Goal: Information Seeking & Learning: Learn about a topic

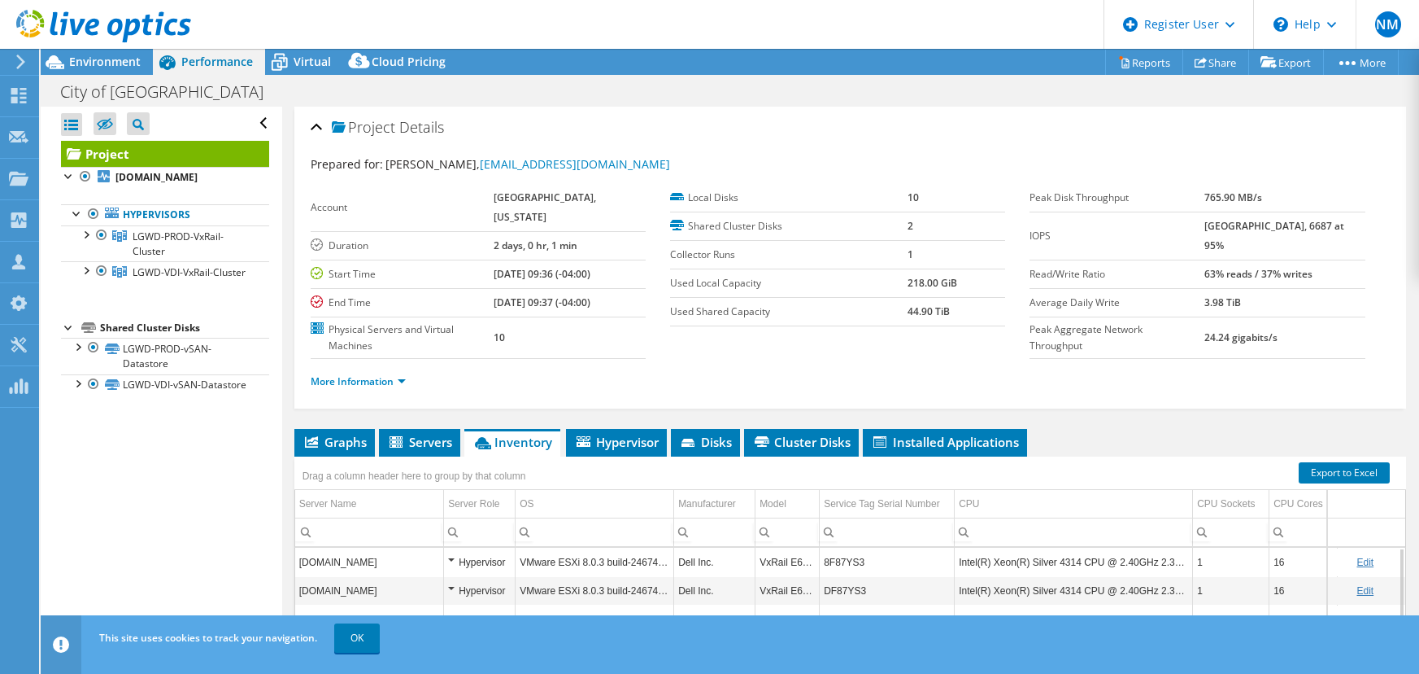
select select "USD"
click at [309, 63] on span "Virtual" at bounding box center [312, 61] width 37 height 15
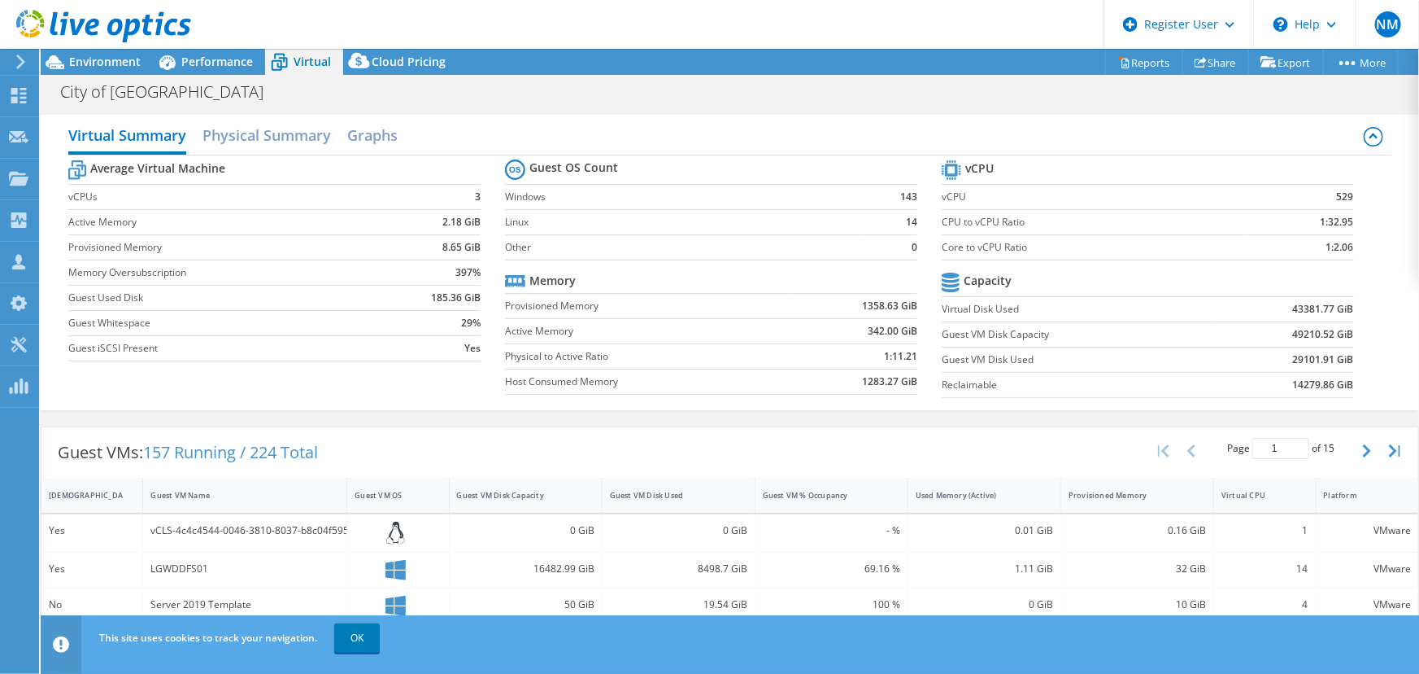
scroll to position [221, 0]
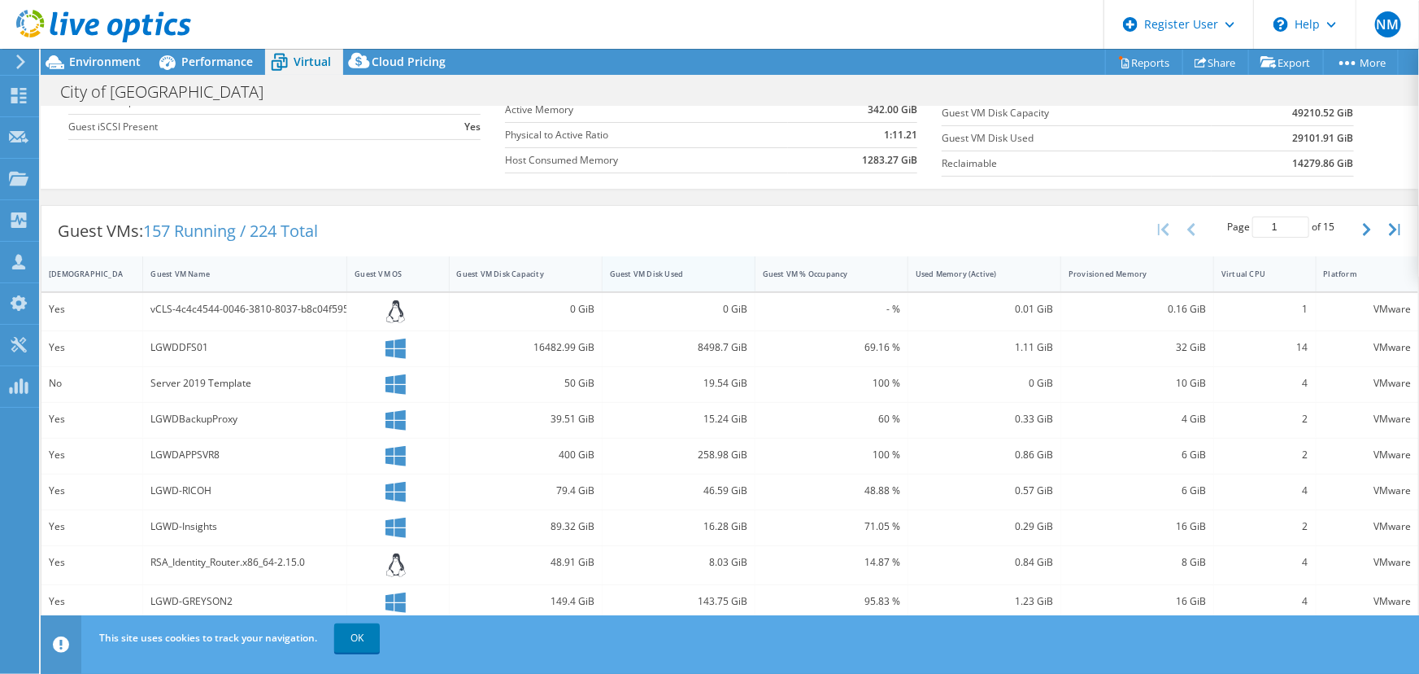
click at [637, 268] on div "Guest VM Disk Used" at bounding box center [669, 273] width 118 height 11
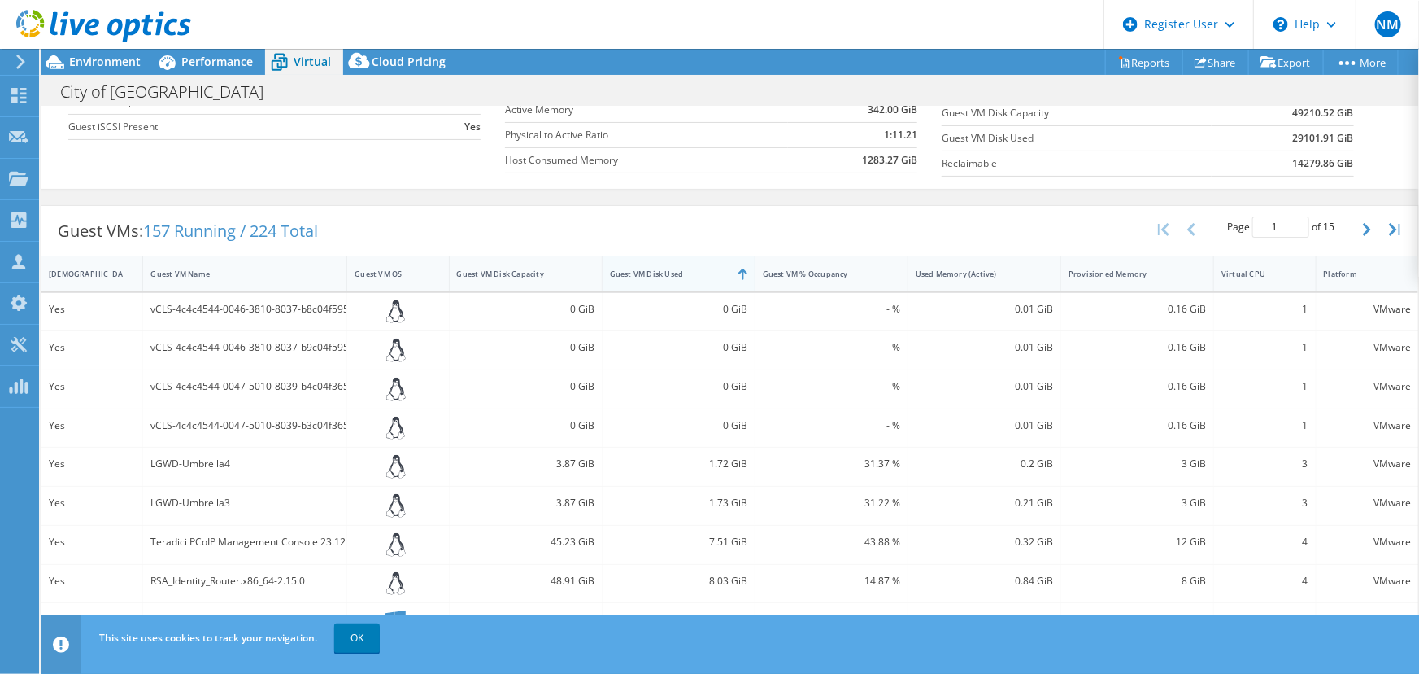
click at [637, 268] on div "Guest VM Disk Used" at bounding box center [669, 273] width 118 height 11
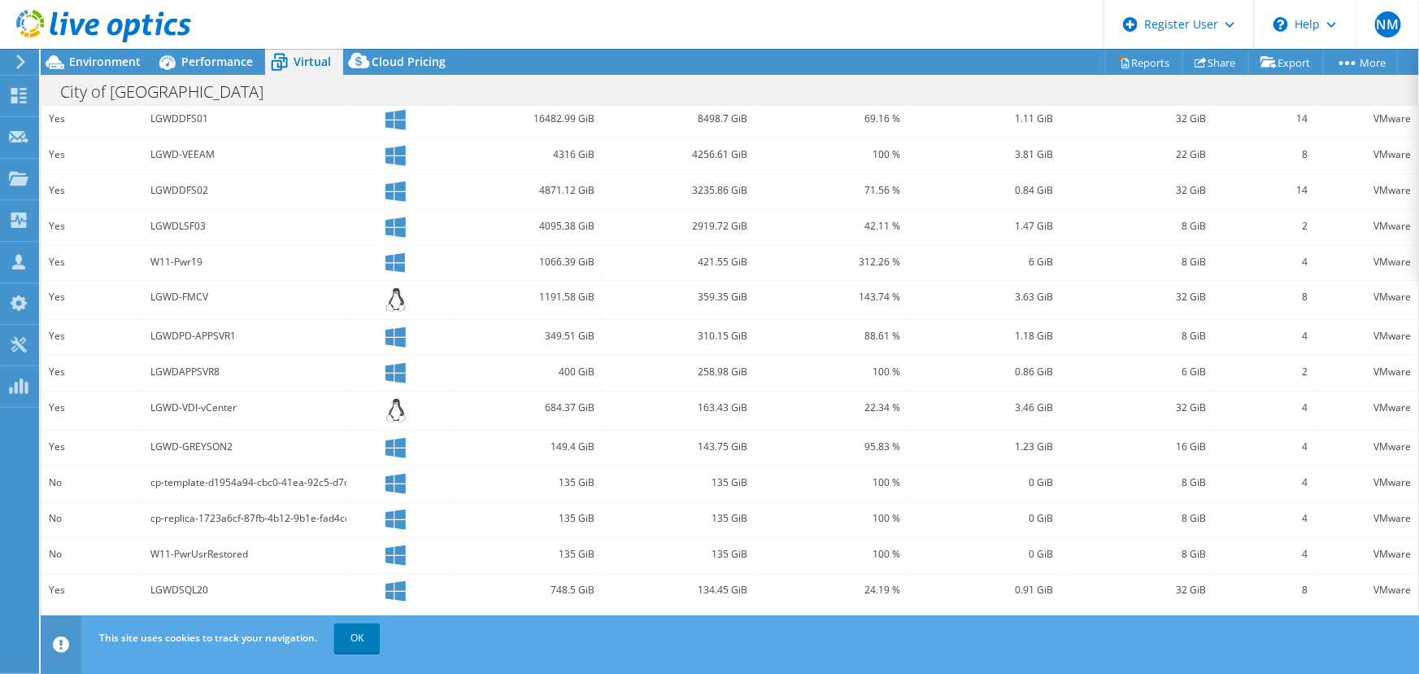
scroll to position [419, 0]
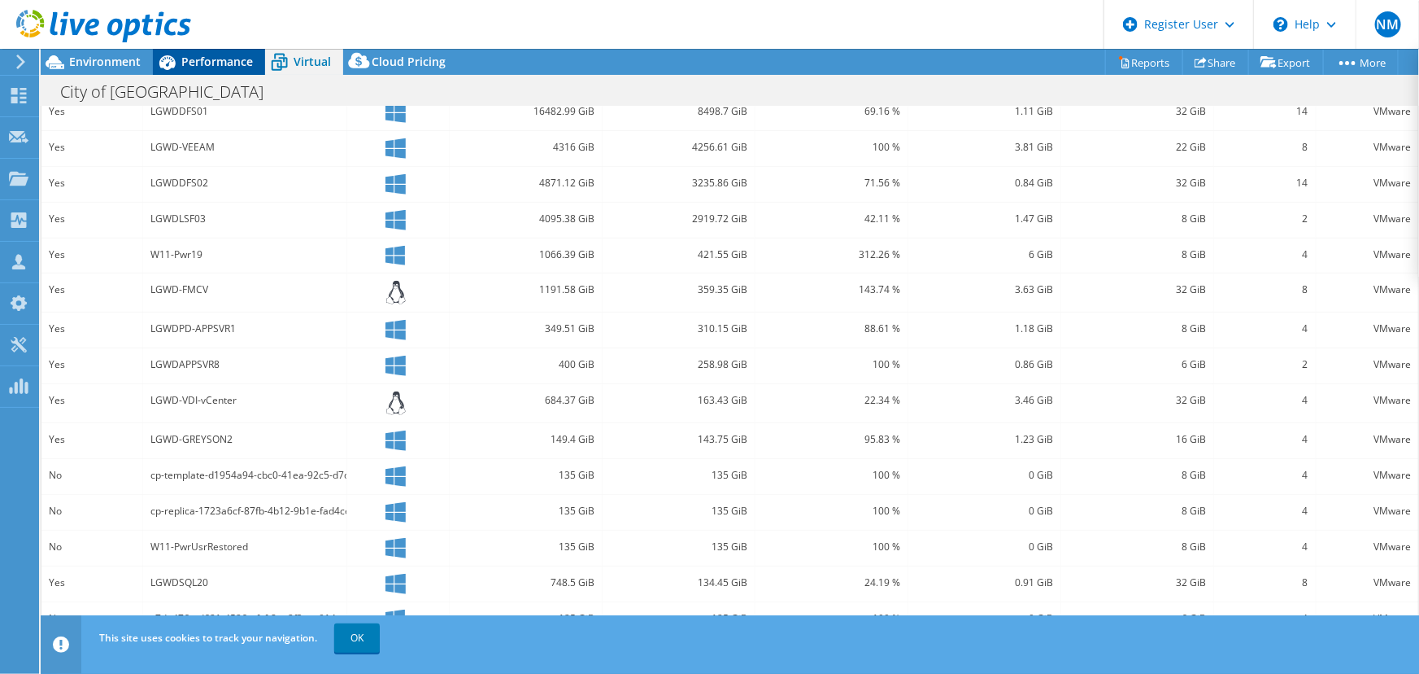
click at [246, 51] on div "Performance" at bounding box center [209, 62] width 112 height 26
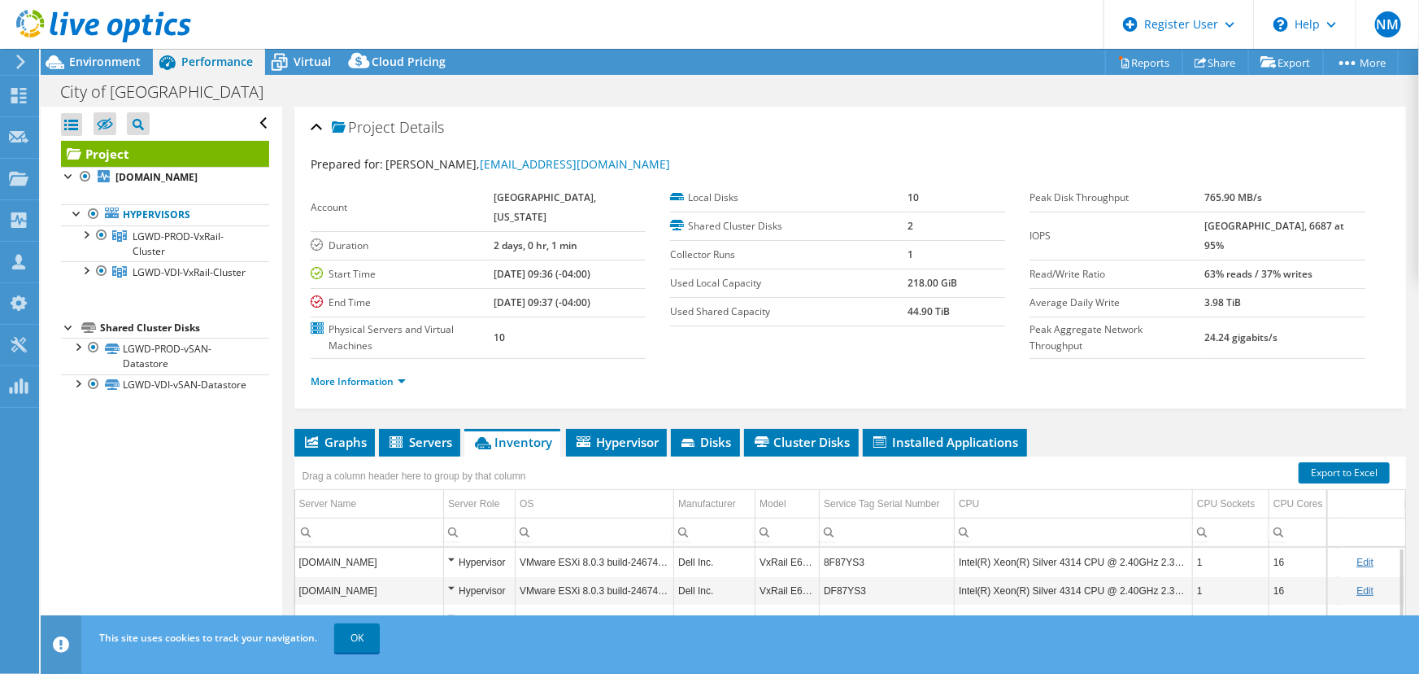
scroll to position [0, 0]
click at [146, 49] on div at bounding box center [95, 27] width 191 height 54
click at [135, 56] on span "Environment" at bounding box center [105, 61] width 72 height 15
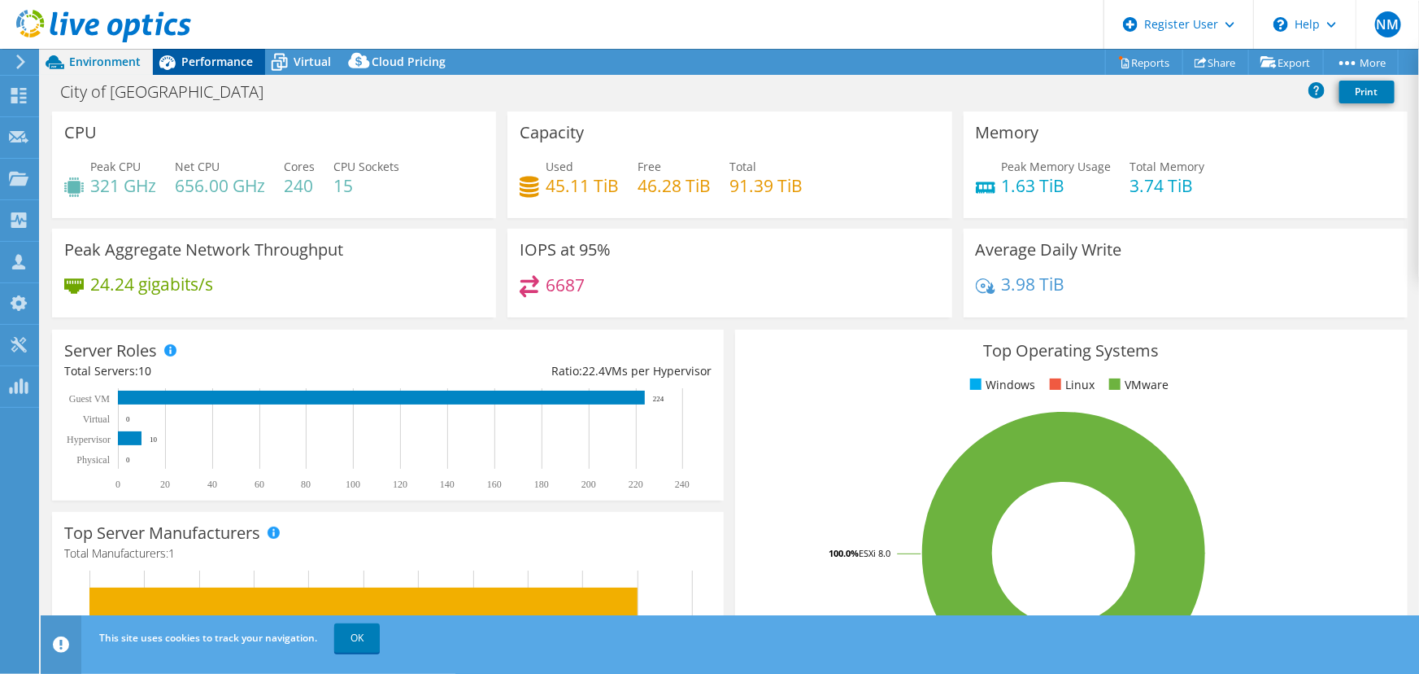
click at [255, 49] on div "Performance" at bounding box center [209, 62] width 112 height 26
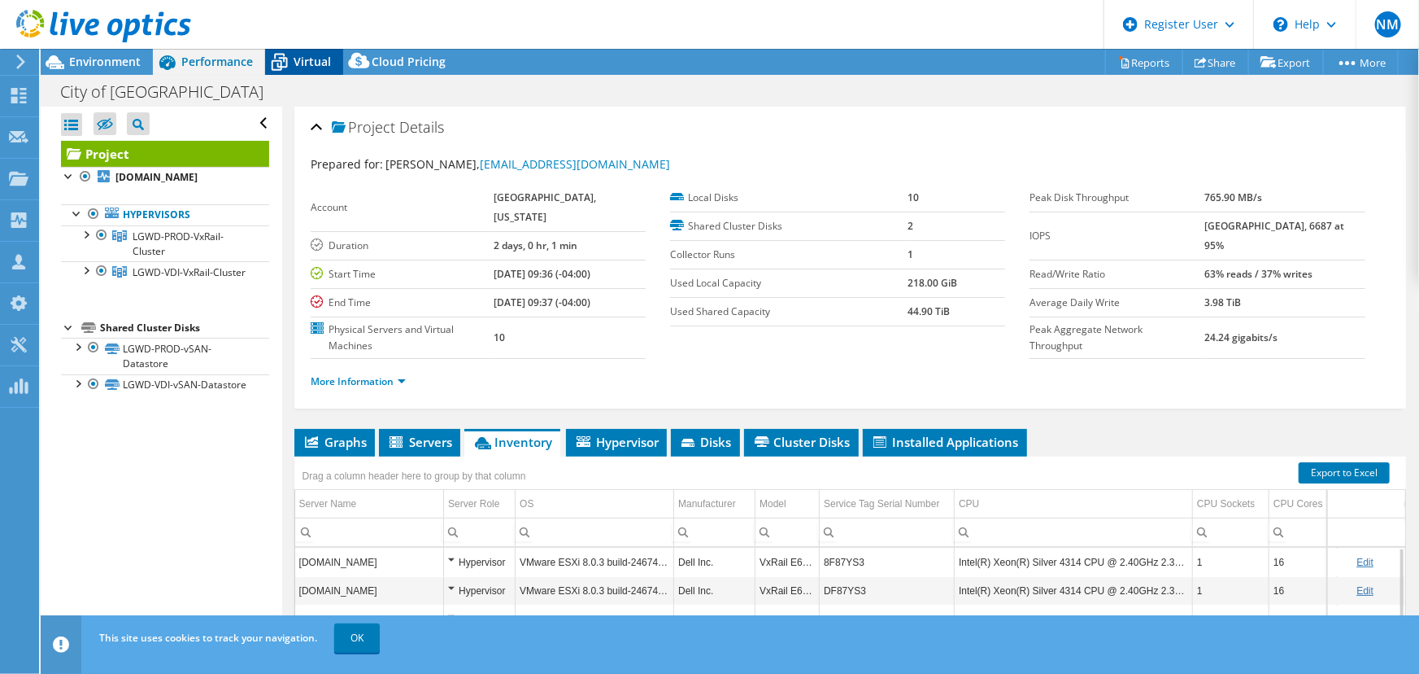
click at [286, 54] on icon at bounding box center [279, 62] width 28 height 28
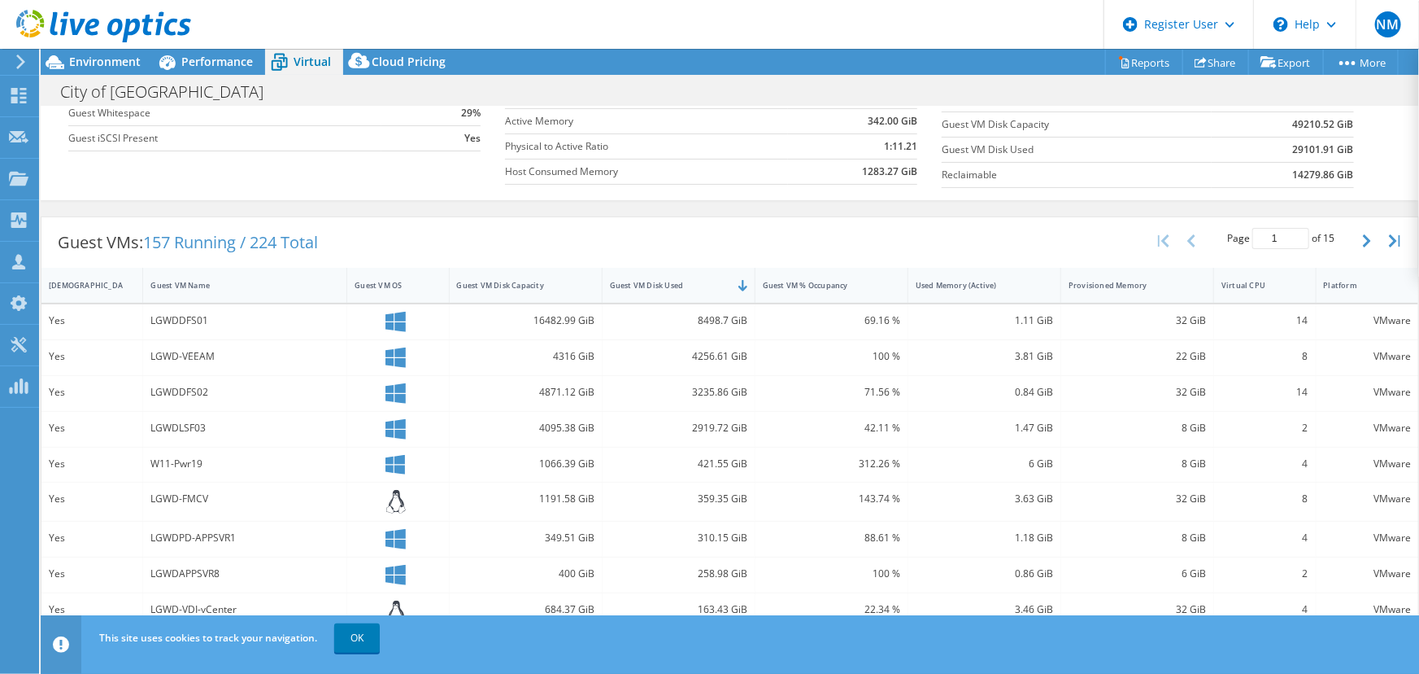
scroll to position [221, 0]
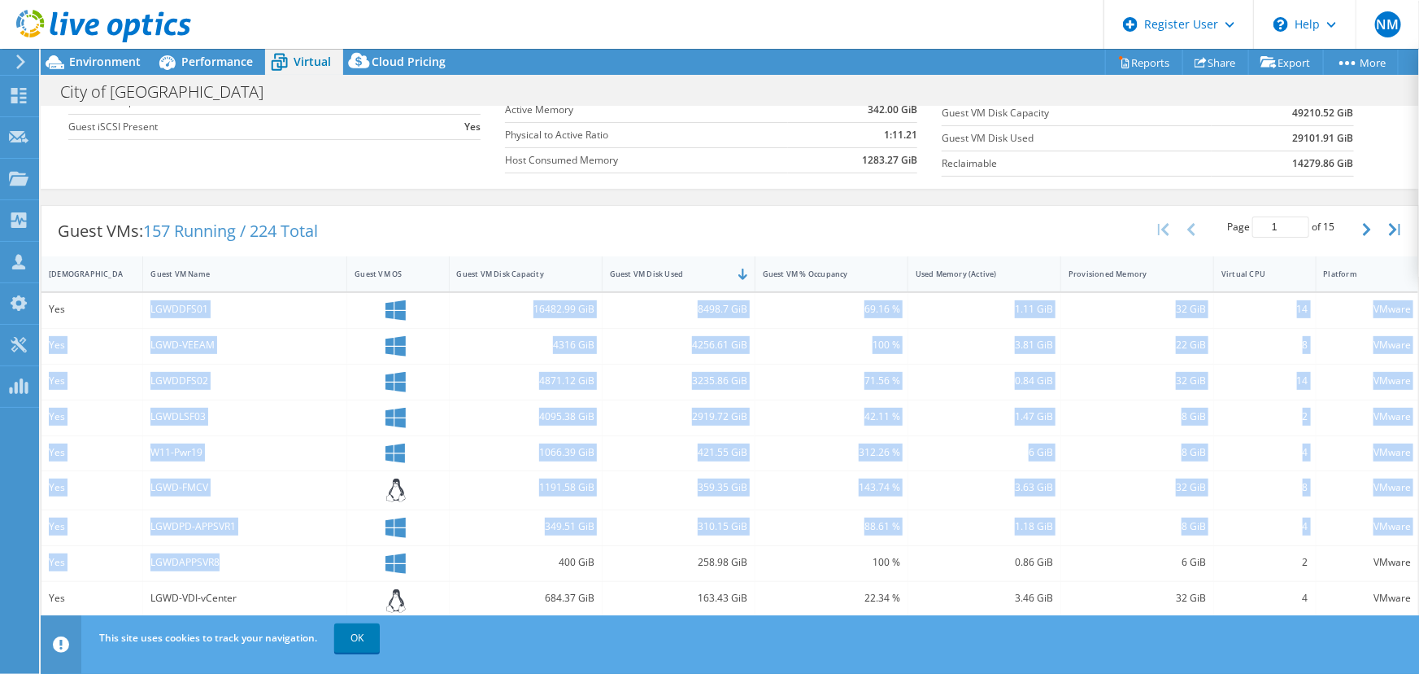
drag, startPoint x: 138, startPoint y: 297, endPoint x: 291, endPoint y: 543, distance: 290.0
click at [291, 543] on div "Yes LGWDDFS01 16482.99 GiB 8498.7 GiB 69.16 % 1.11 GiB 32 GiB 14 VMware Yes LGW…" at bounding box center [729, 564] width 1377 height 542
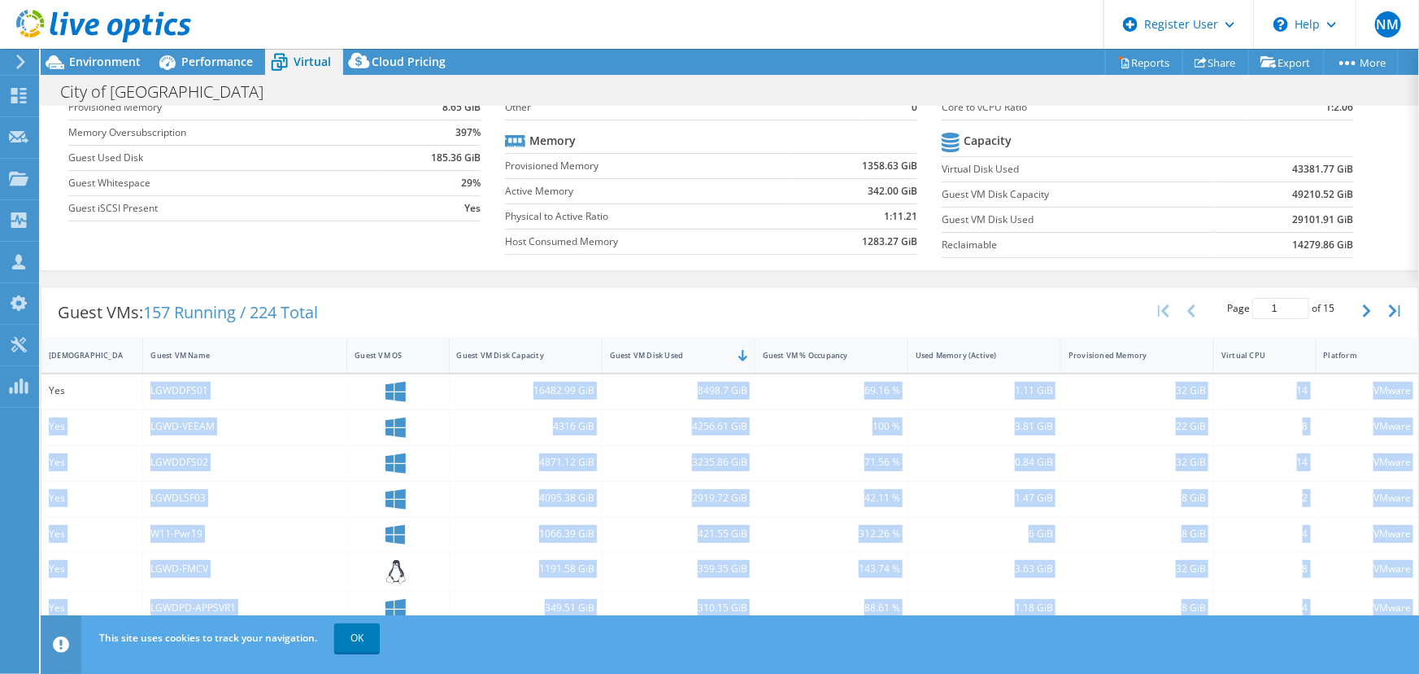
scroll to position [123, 0]
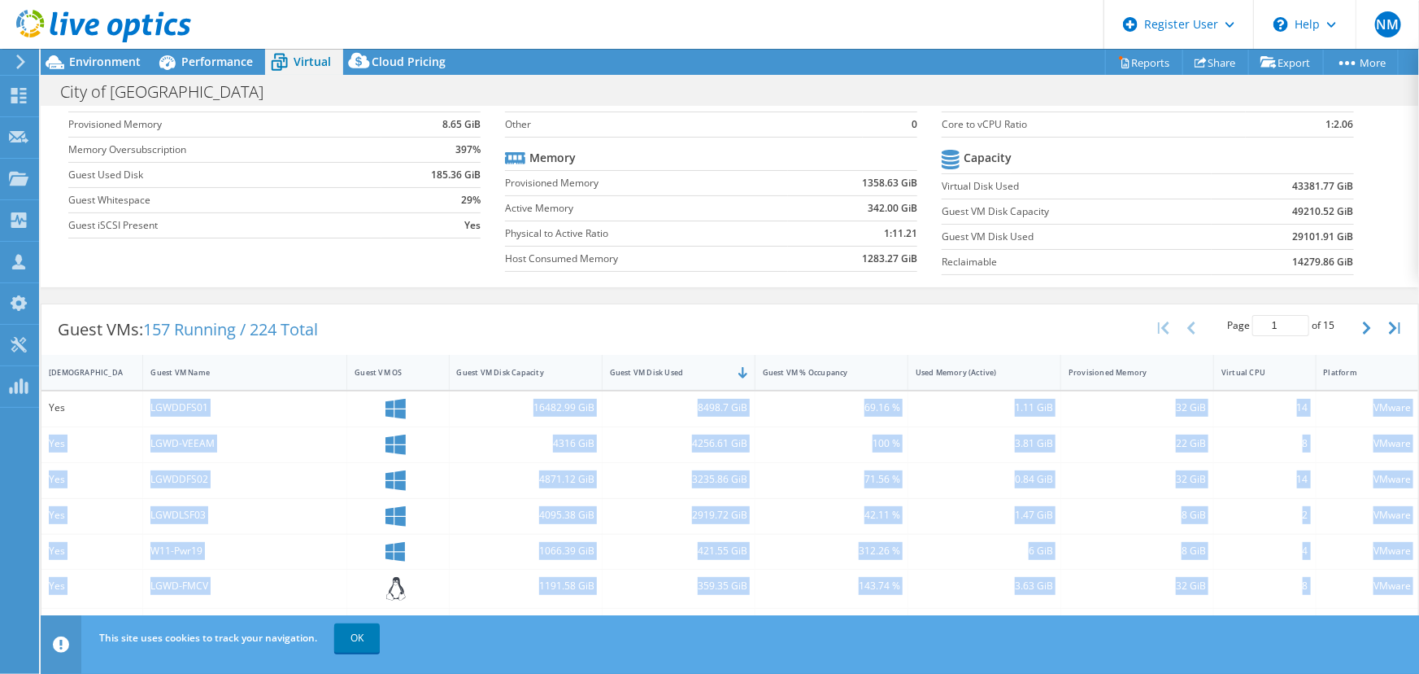
click at [292, 499] on div "LGWDLSF03" at bounding box center [245, 516] width 204 height 35
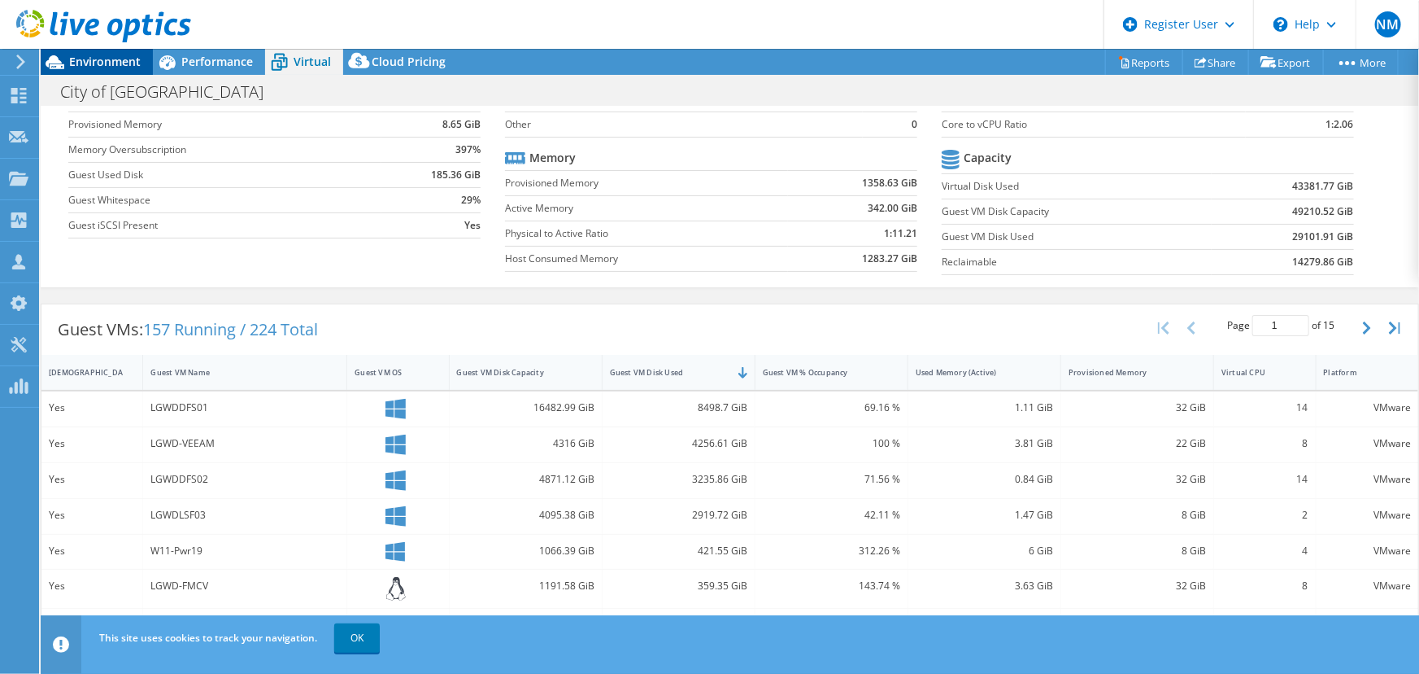
click at [135, 63] on span "Environment" at bounding box center [105, 61] width 72 height 15
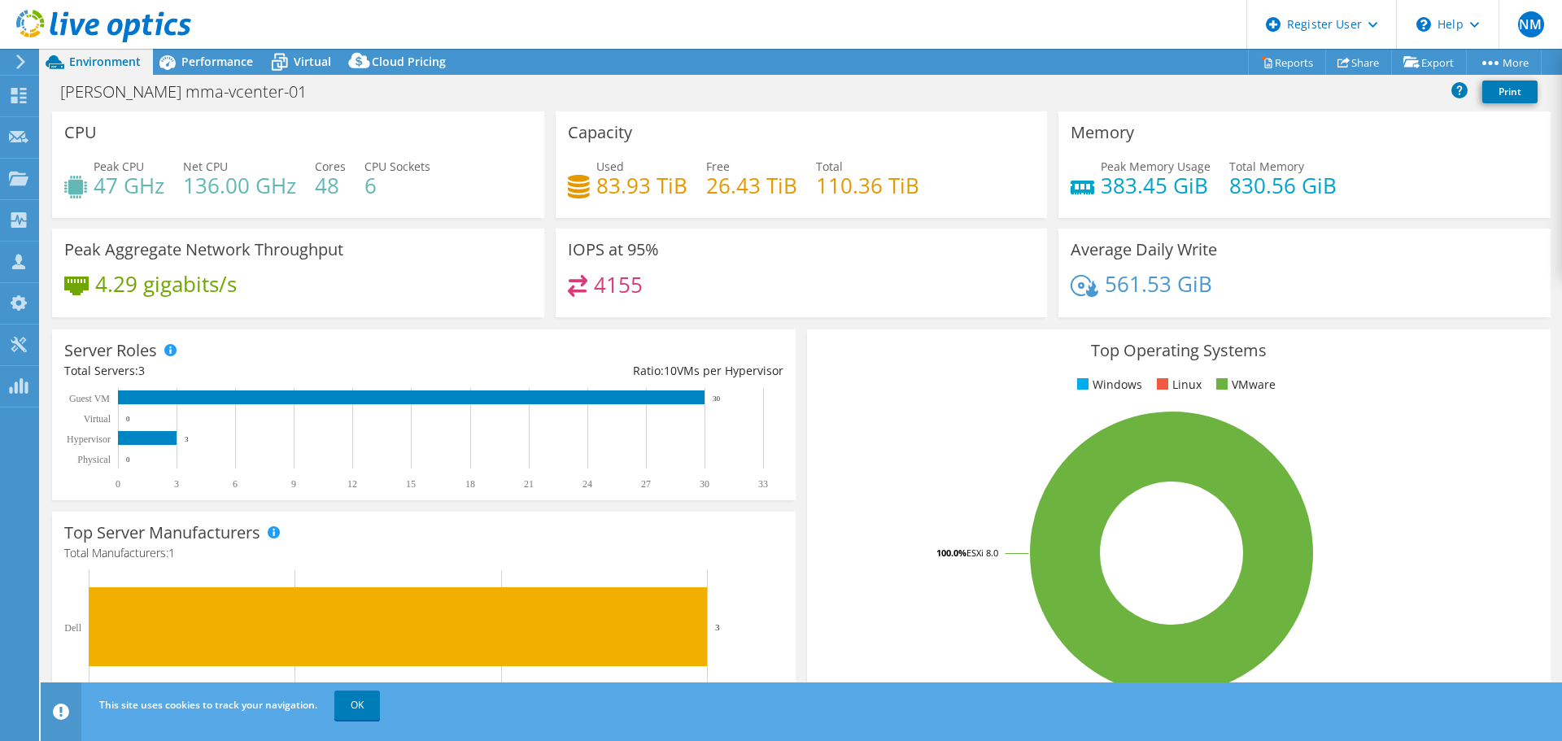
select select "USD"
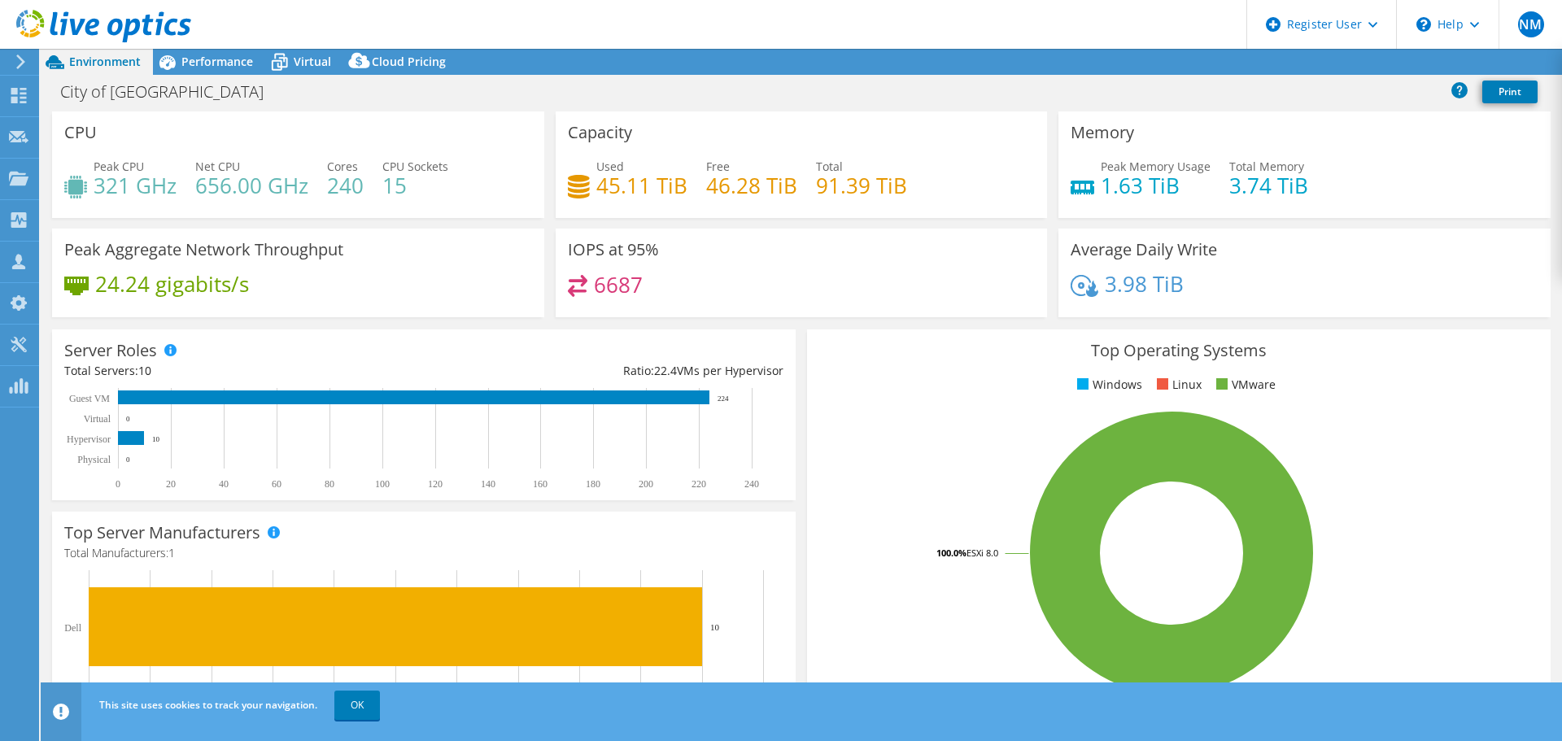
select select "USD"
